Goal: Task Accomplishment & Management: Complete application form

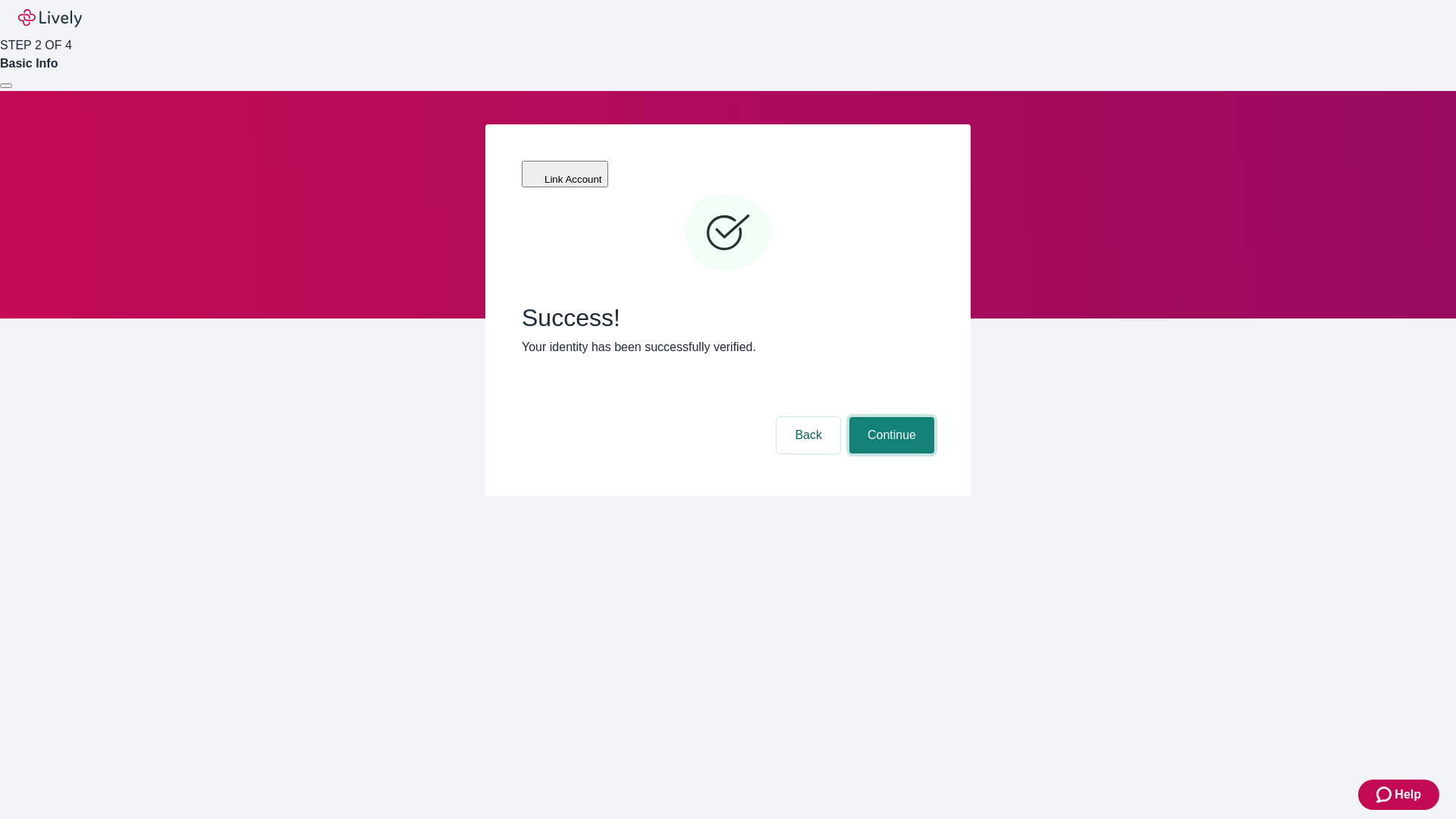
click at [889, 417] on button "Continue" at bounding box center [892, 435] width 85 height 36
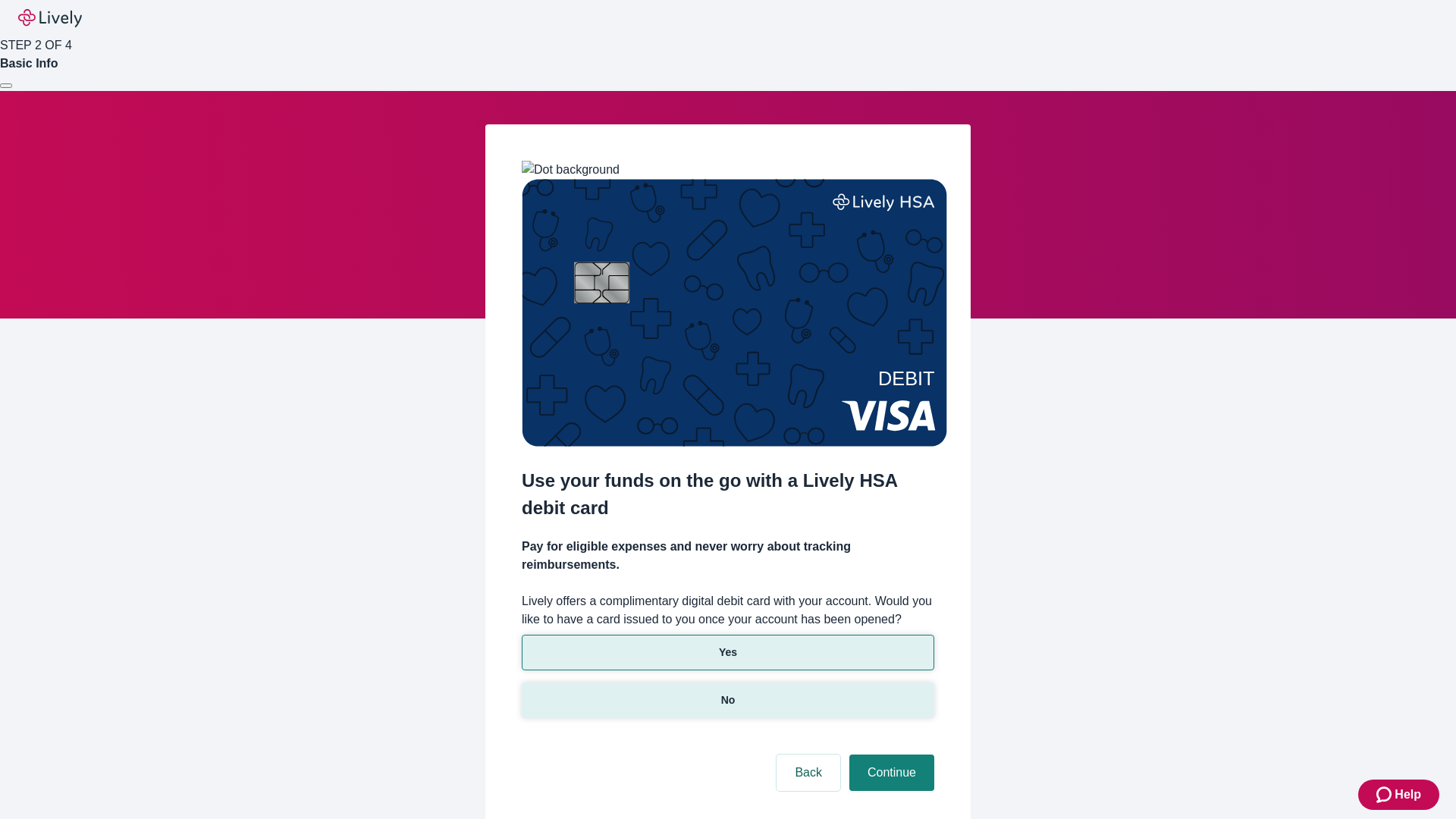
click at [727, 692] on p "No" at bounding box center [728, 700] width 15 height 16
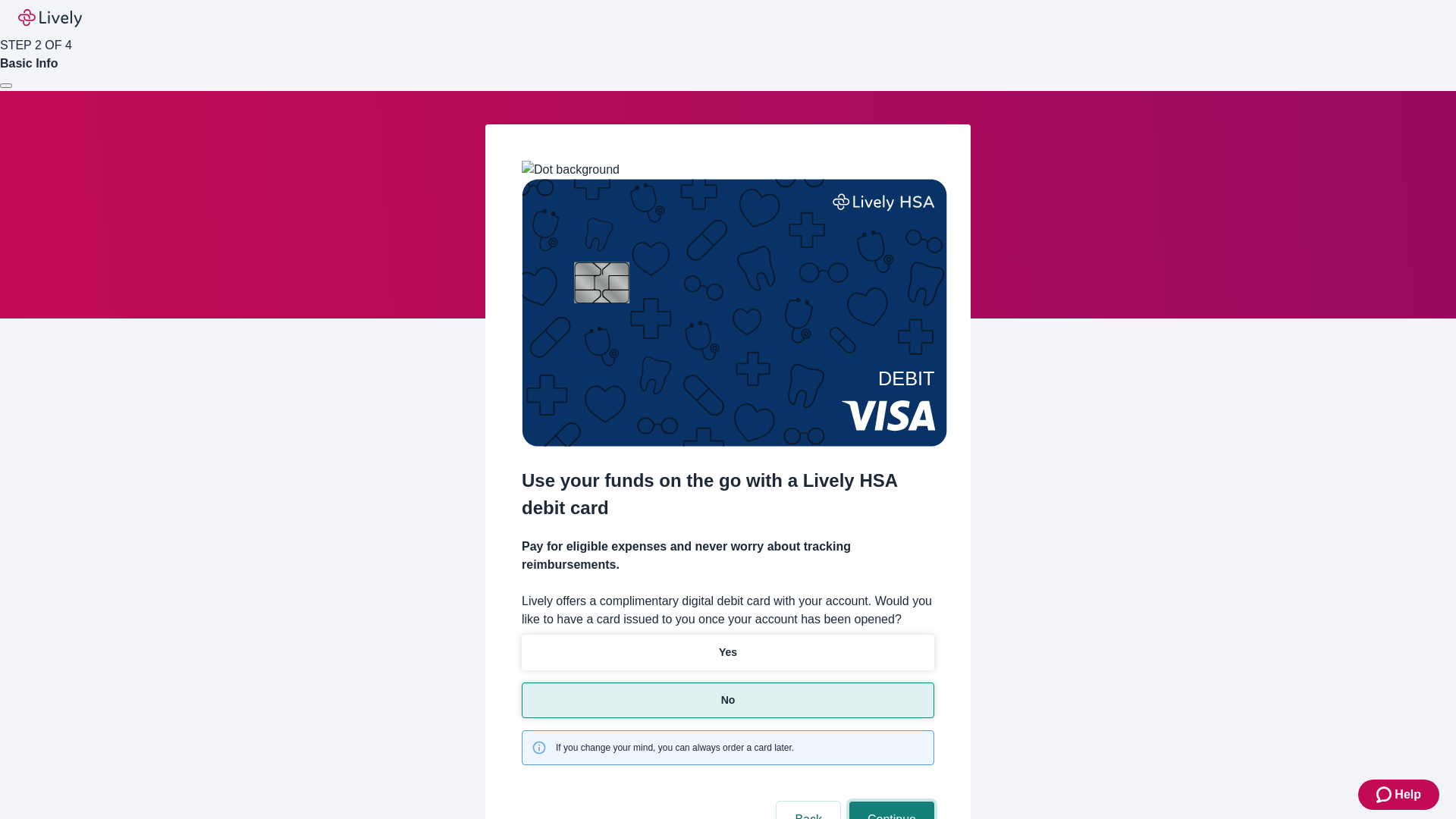
click at [889, 801] on button "Continue" at bounding box center [892, 819] width 85 height 36
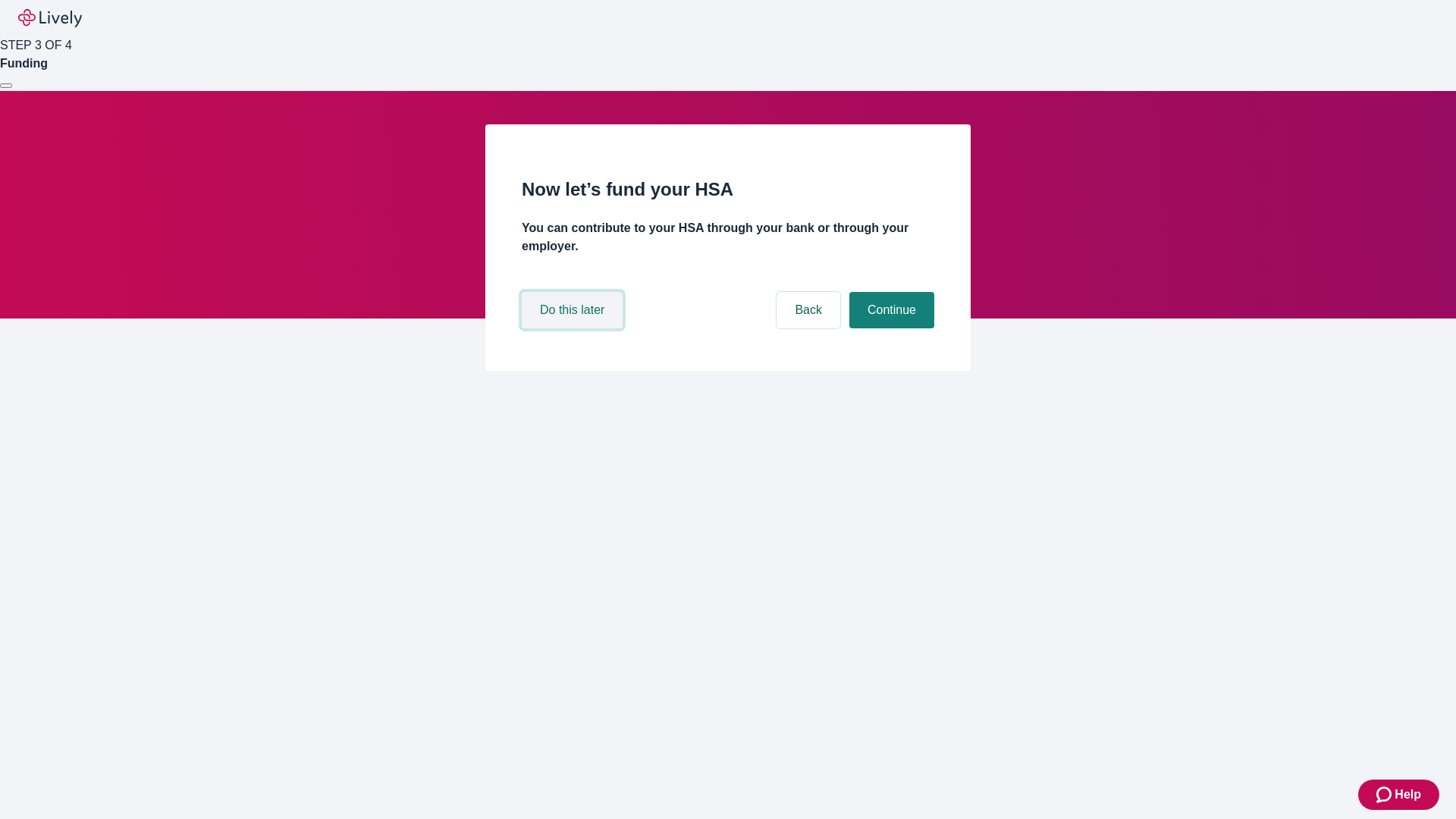
click at [574, 328] on button "Do this later" at bounding box center [572, 310] width 101 height 36
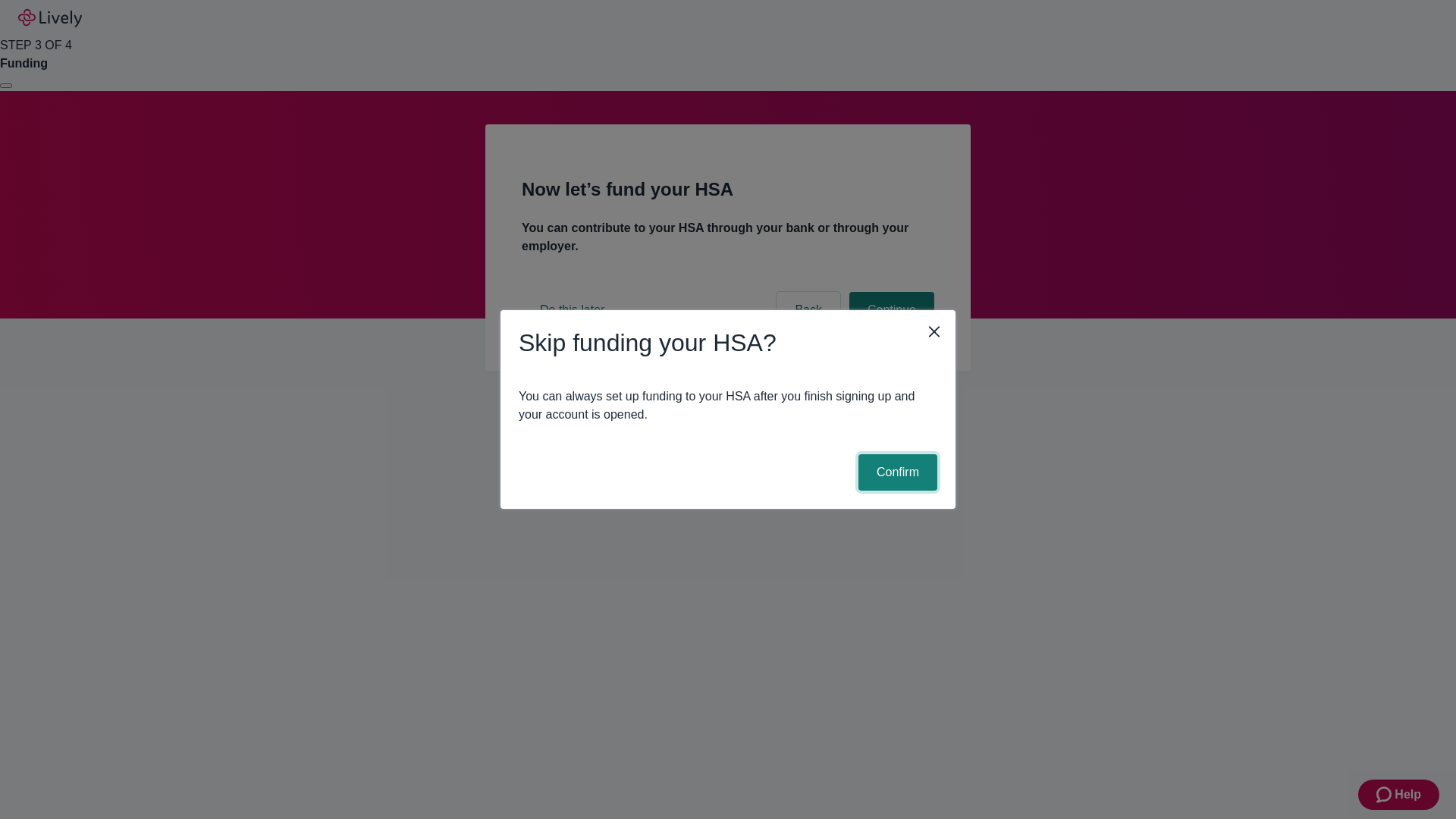
click at [895, 473] on button "Confirm" at bounding box center [897, 473] width 79 height 36
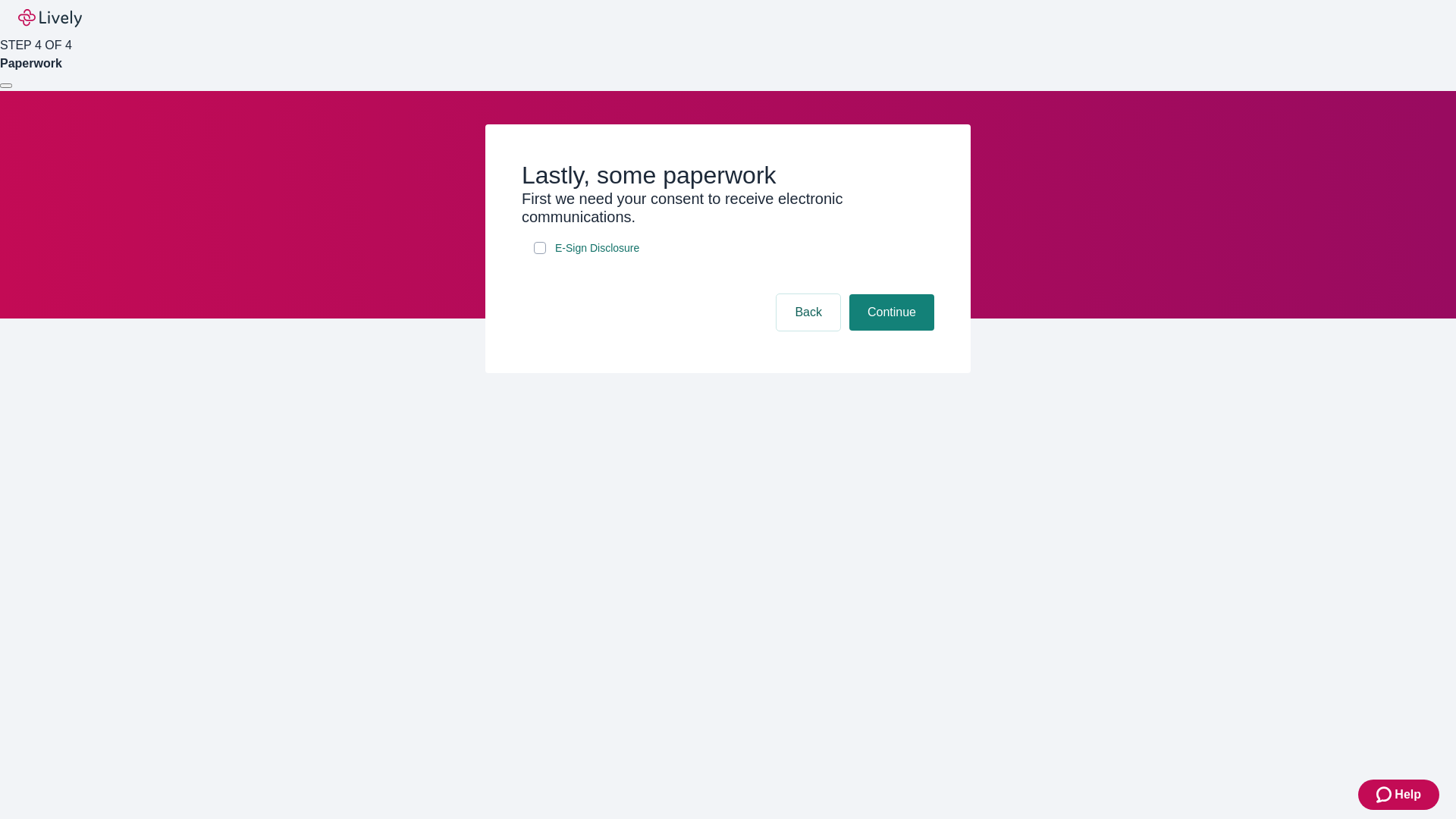
click at [540, 254] on input "E-Sign Disclosure" at bounding box center [539, 248] width 12 height 12
checkbox input "true"
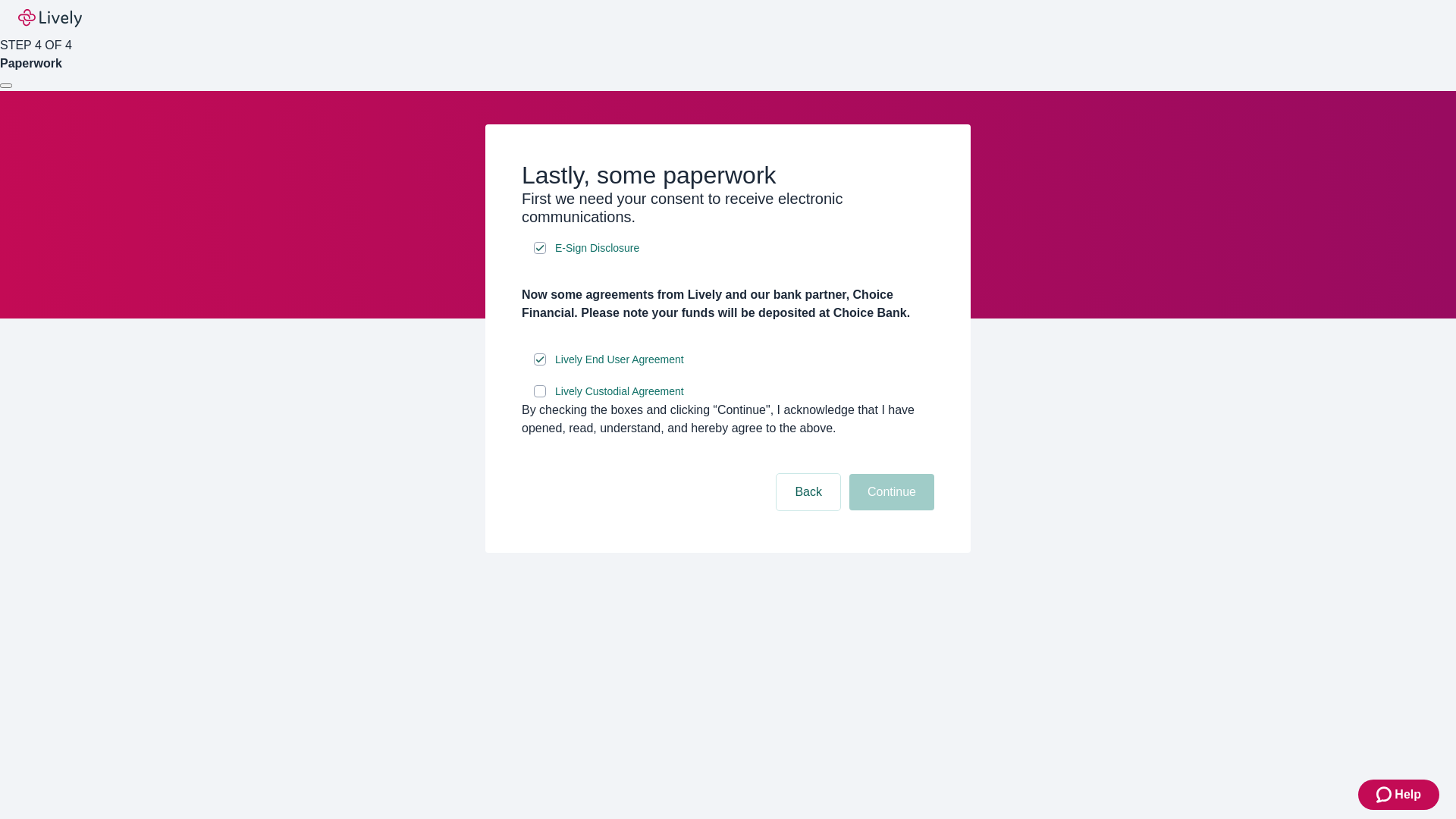
click at [540, 397] on input "Lively Custodial Agreement" at bounding box center [539, 391] width 12 height 12
checkbox input "true"
click at [889, 510] on button "Continue" at bounding box center [892, 492] width 85 height 36
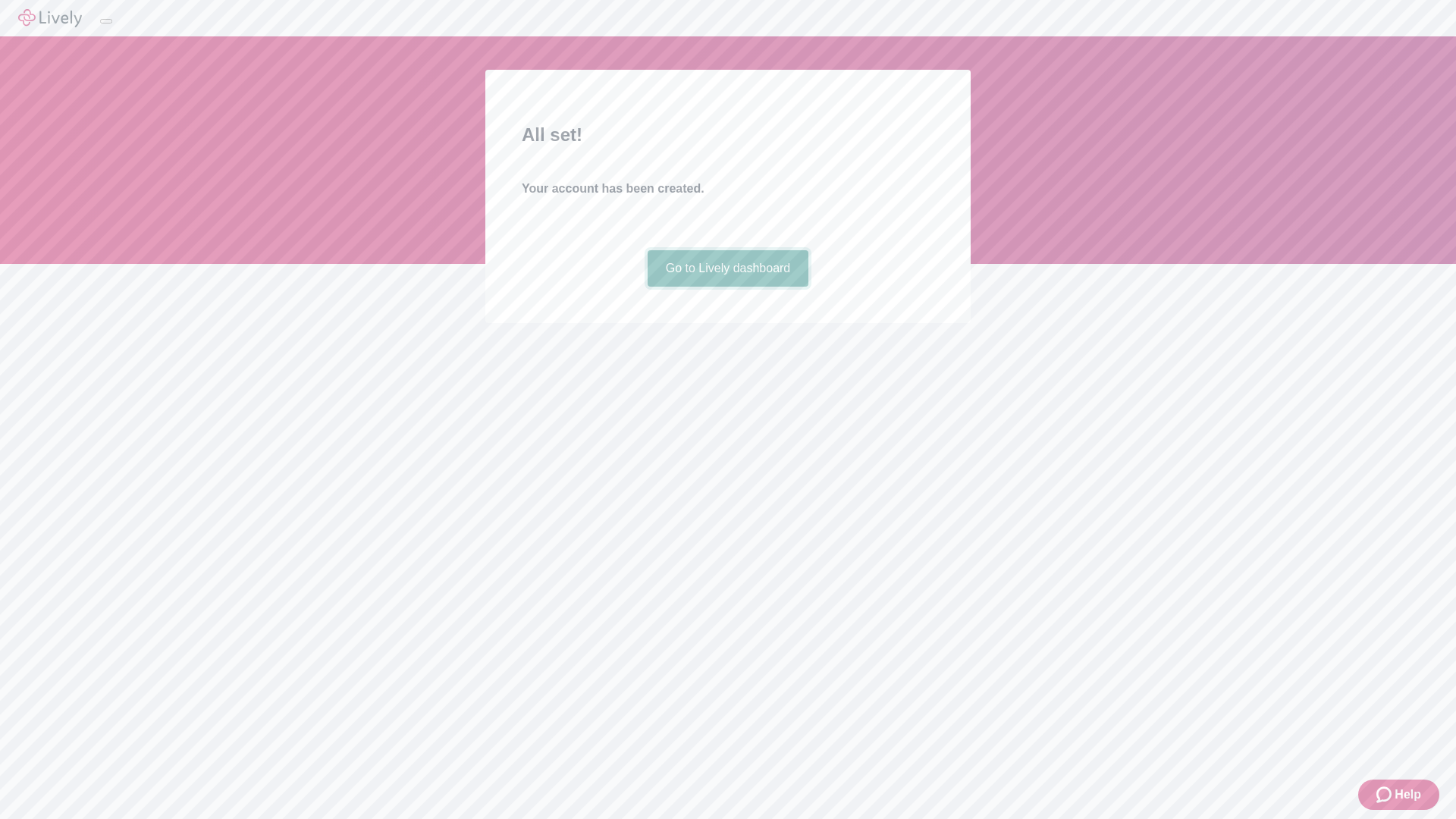
click at [727, 287] on link "Go to Lively dashboard" at bounding box center [728, 268] width 161 height 36
